Goal: Information Seeking & Learning: Learn about a topic

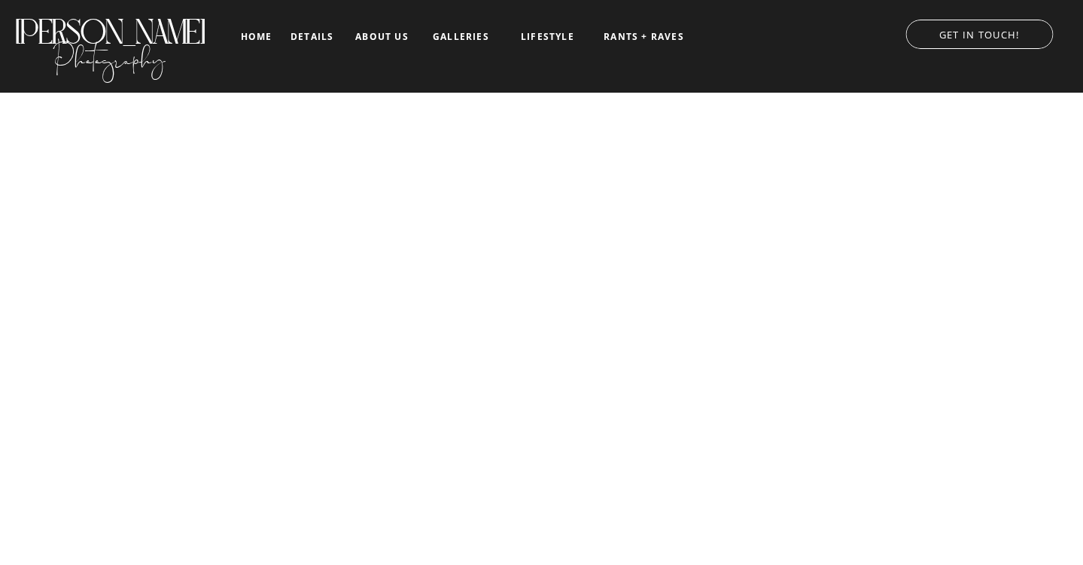
click at [333, 36] on nav "details" at bounding box center [312, 36] width 43 height 9
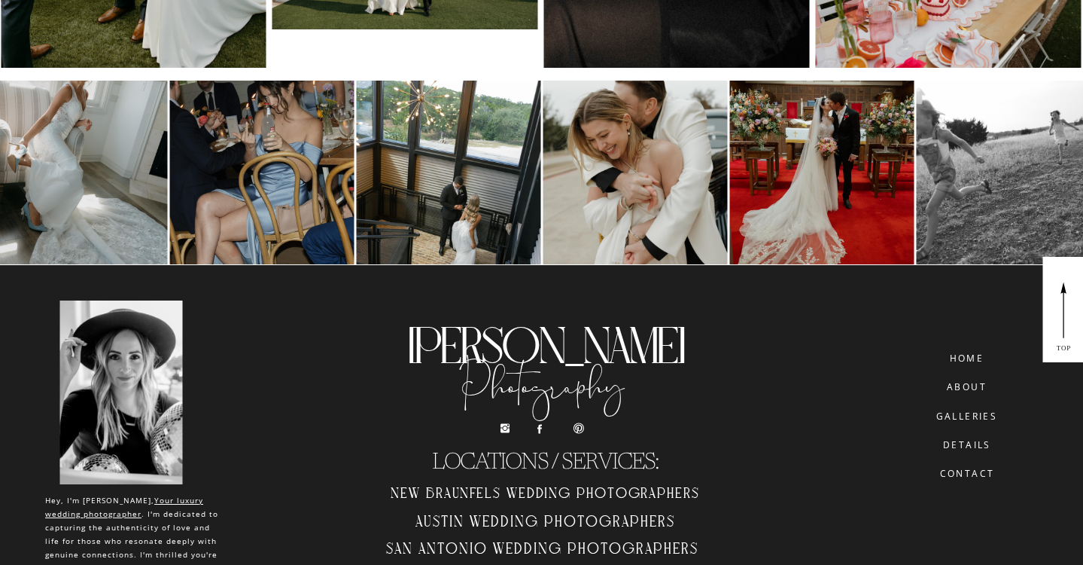
scroll to position [7316, 0]
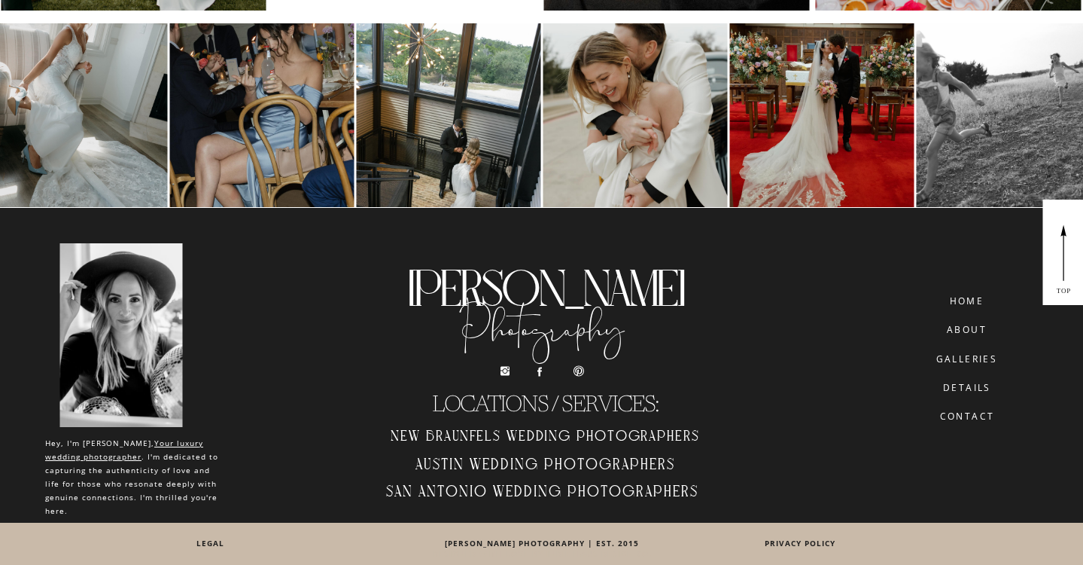
click at [504, 461] on h2 "Austin Wedding Photographers" at bounding box center [546, 467] width 340 height 25
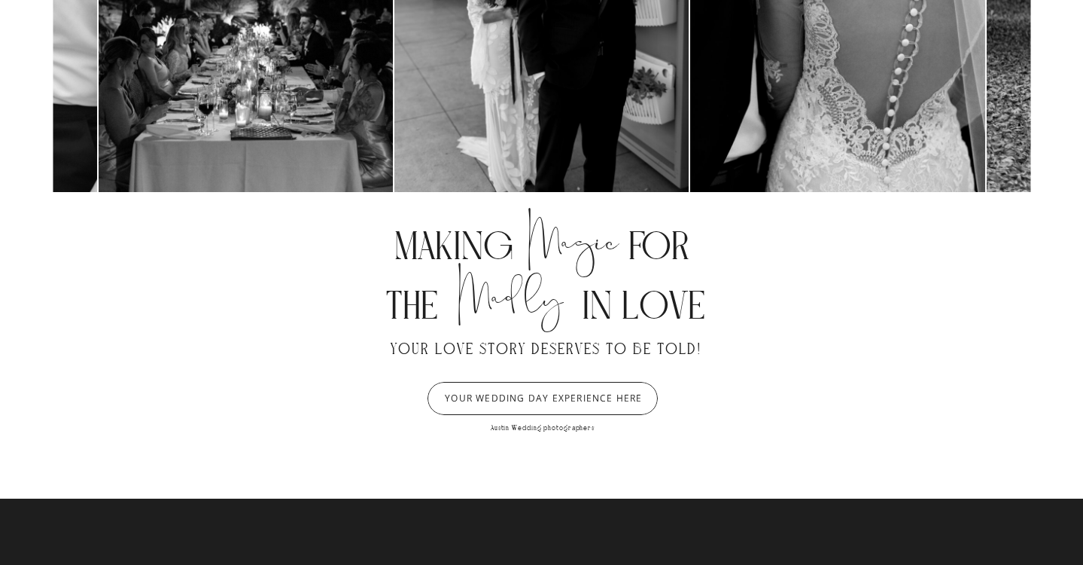
scroll to position [906, 0]
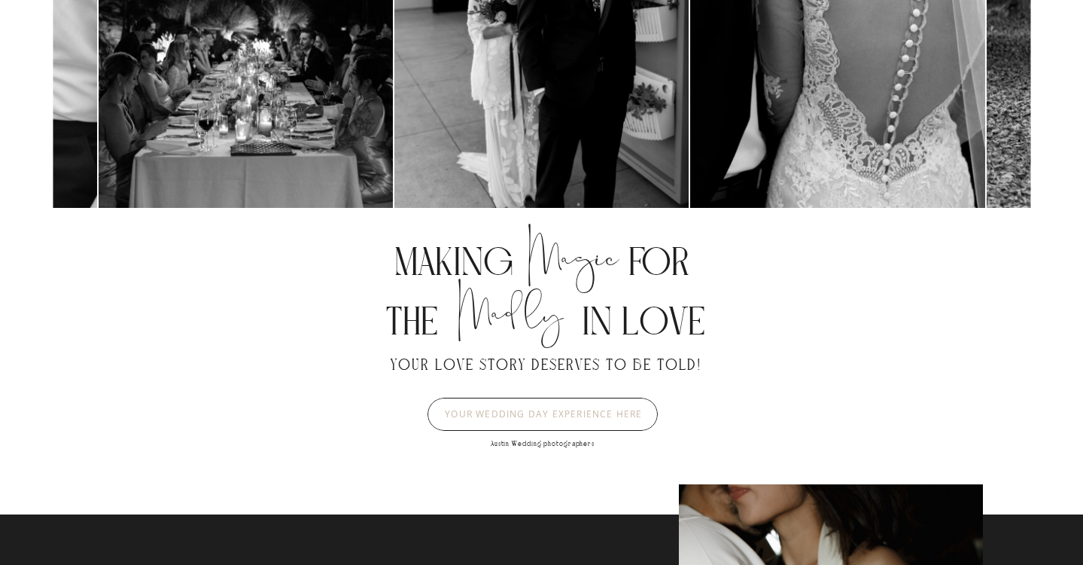
click at [507, 417] on nav "YOUR WEDDING DAY EXPERIENCE HERE" at bounding box center [544, 414] width 227 height 11
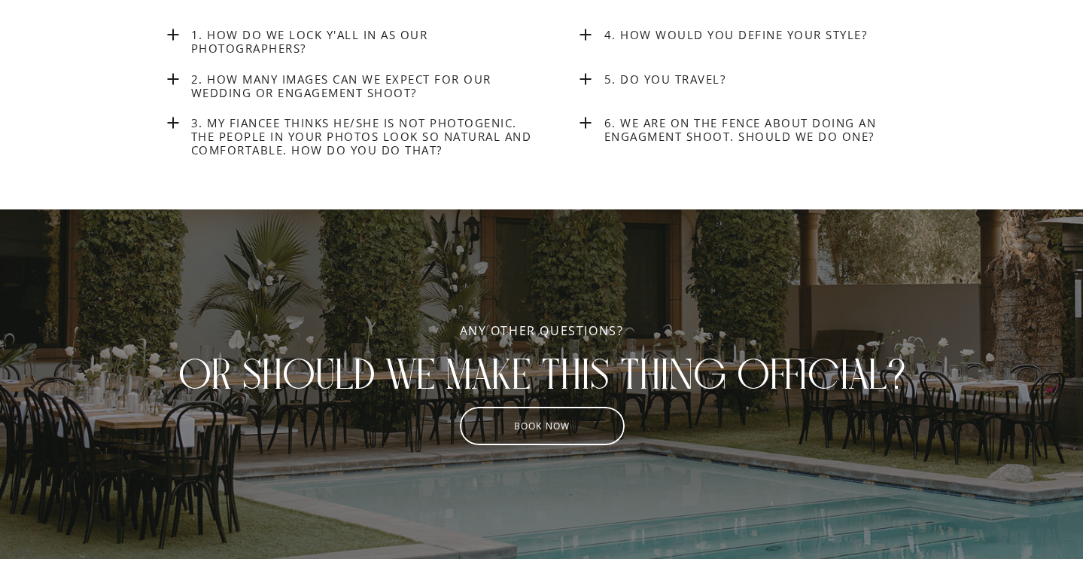
scroll to position [5752, 0]
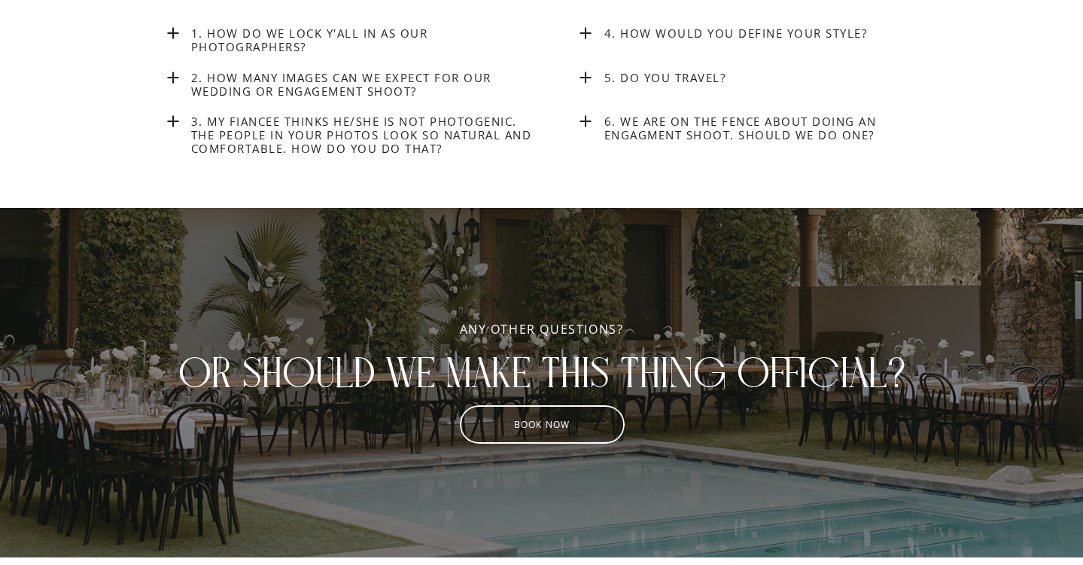
click at [717, 123] on h3 "6. We are on the fence about doing an engagment shoot. Should we do one?" at bounding box center [779, 130] width 348 height 32
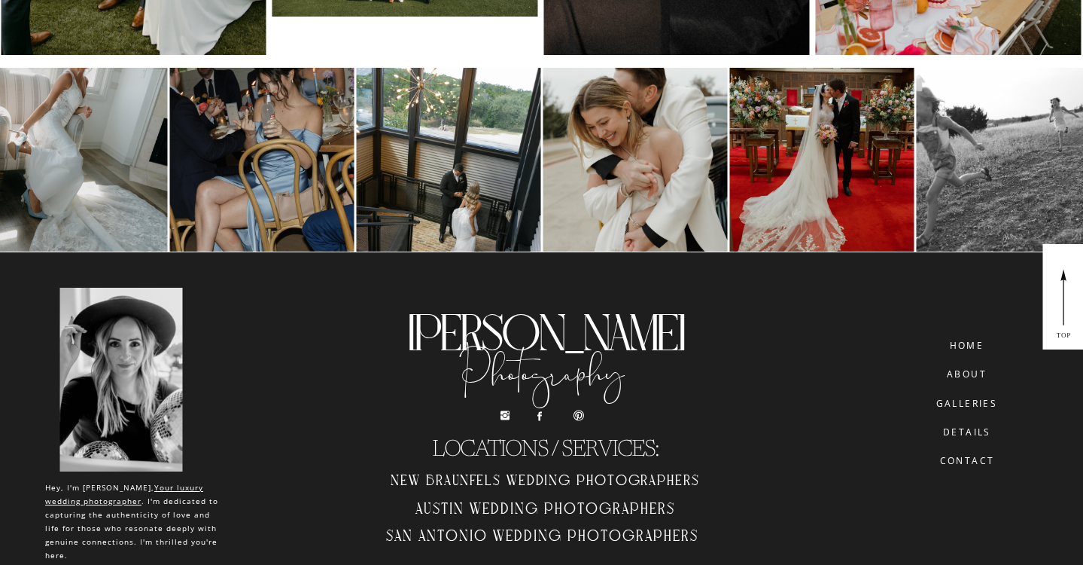
scroll to position [7535, 0]
